Goal: Task Accomplishment & Management: Complete application form

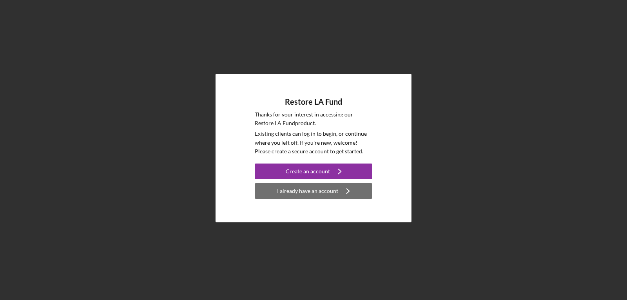
click at [295, 191] on div "I already have an account" at bounding box center [307, 191] width 61 height 16
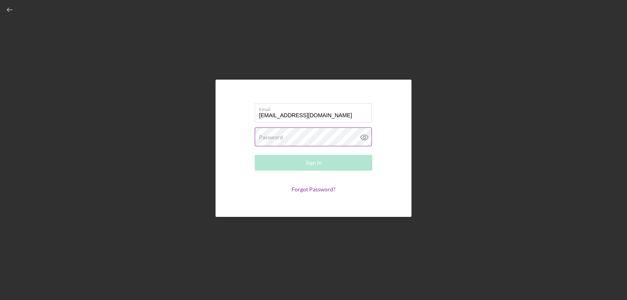
type input "[EMAIL_ADDRESS][DOMAIN_NAME]"
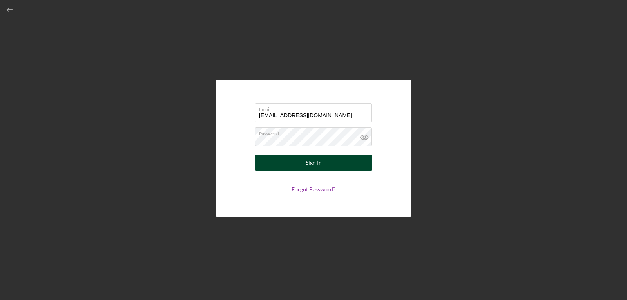
click at [302, 160] on button "Sign In" at bounding box center [314, 163] width 118 height 16
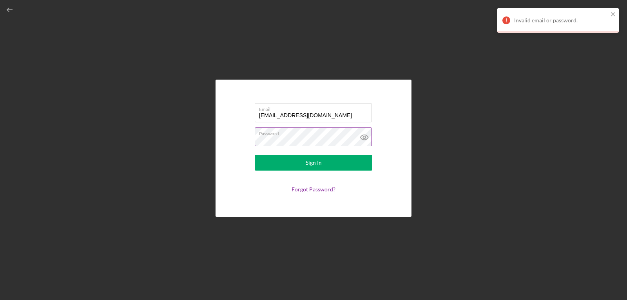
click at [363, 138] on icon at bounding box center [364, 137] width 2 height 2
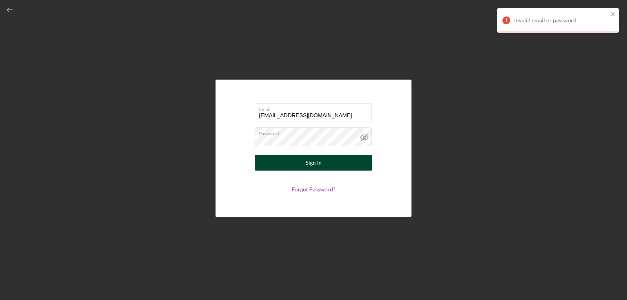
click at [302, 161] on button "Sign In" at bounding box center [314, 163] width 118 height 16
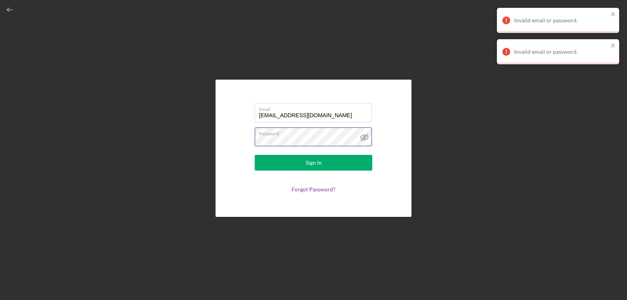
click at [247, 143] on form "Email [EMAIL_ADDRESS][DOMAIN_NAME] Password Sign In Forgot Password?" at bounding box center [313, 148] width 157 height 98
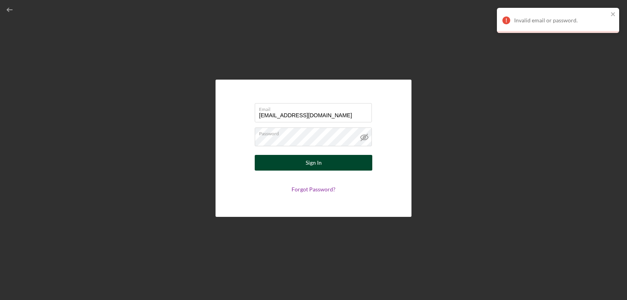
click at [309, 158] on div "Sign In" at bounding box center [314, 163] width 16 height 16
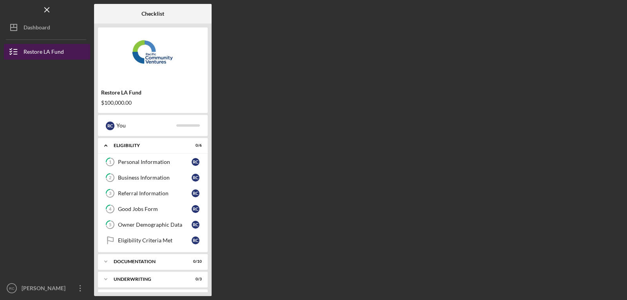
click at [33, 51] on div "Restore LA Fund" at bounding box center [44, 53] width 40 height 18
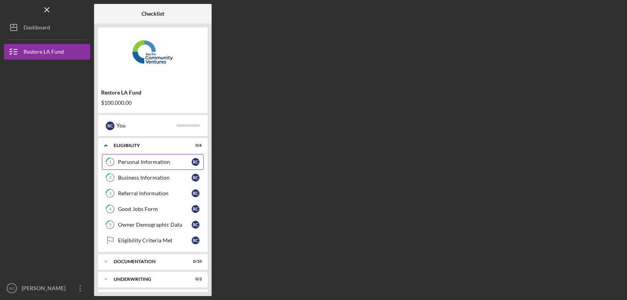
scroll to position [17, 0]
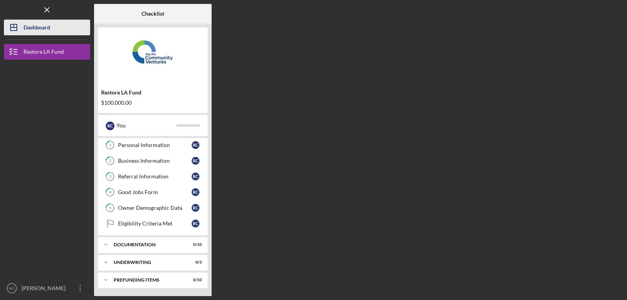
click at [41, 29] on div "Dashboard" at bounding box center [37, 29] width 27 height 18
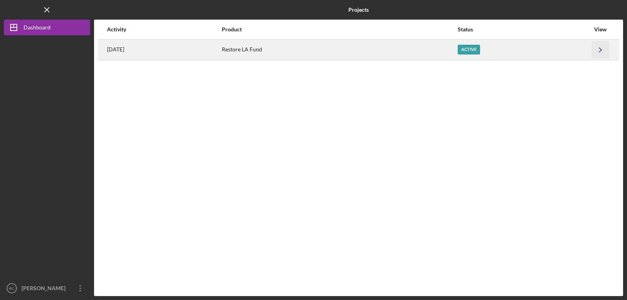
click at [601, 49] on polyline "button" at bounding box center [600, 49] width 2 height 4
